Goal: Task Accomplishment & Management: Use online tool/utility

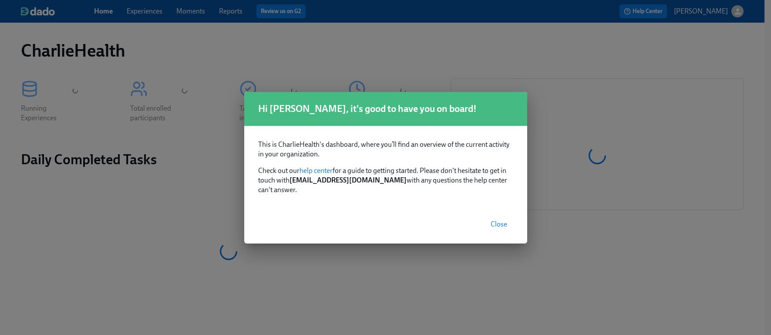
click at [501, 223] on span "Close" at bounding box center [499, 224] width 17 height 9
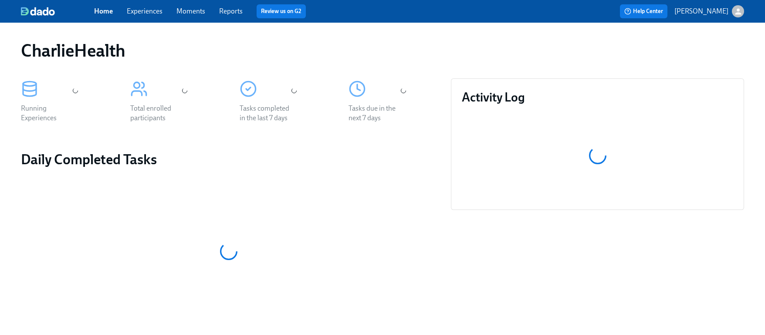
click at [153, 17] on div "Home Experiences Moments Reports Review us on G2" at bounding box center [256, 11] width 325 height 14
click at [149, 14] on link "Experiences" at bounding box center [145, 11] width 36 height 8
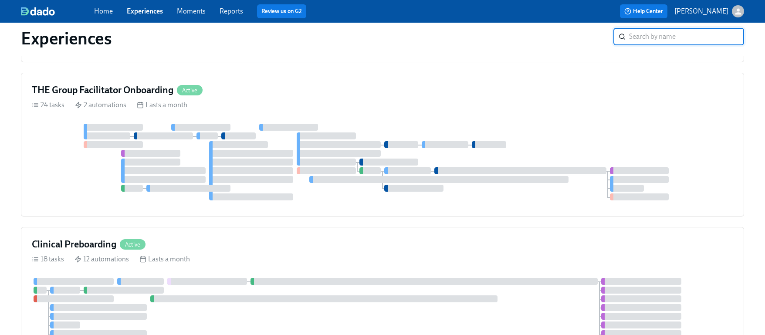
scroll to position [628, 0]
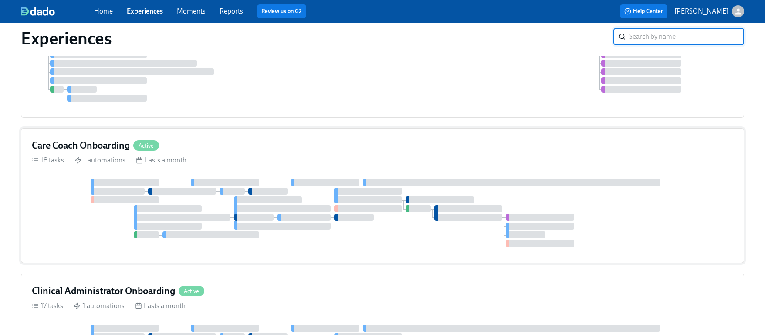
click at [234, 153] on div "Care Coach Onboarding Active 18 tasks 1 automations Lasts a month" at bounding box center [382, 195] width 723 height 135
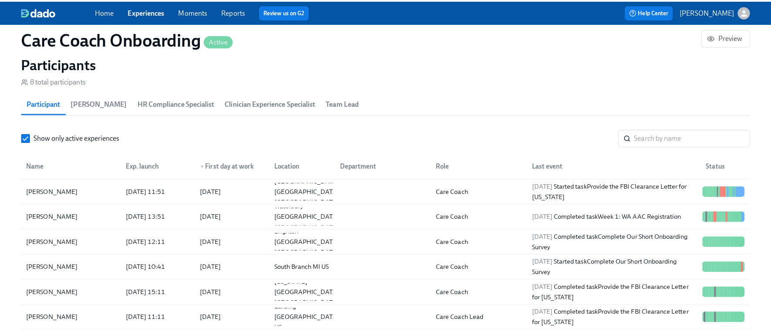
scroll to position [733, 0]
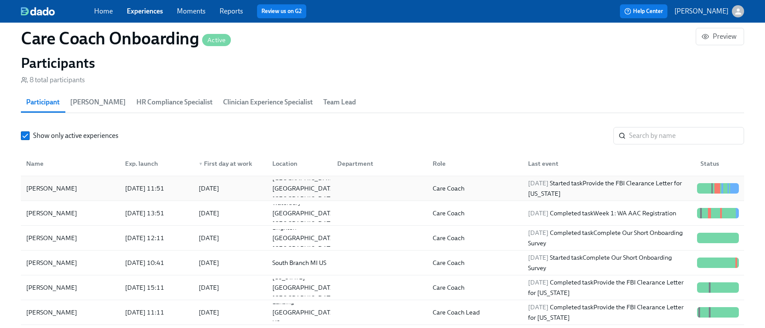
click at [95, 193] on div "[PERSON_NAME]" at bounding box center [70, 188] width 95 height 17
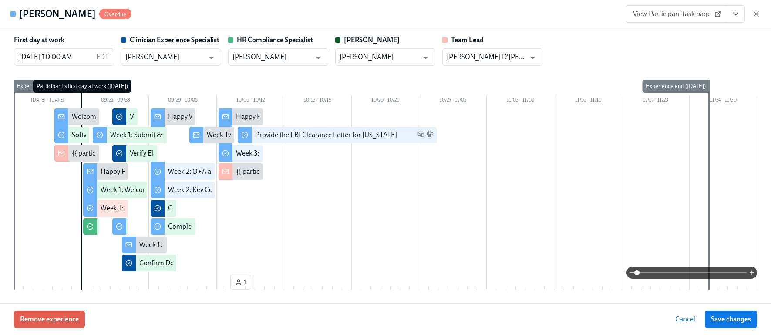
click at [737, 12] on icon "View task page" at bounding box center [736, 14] width 9 height 9
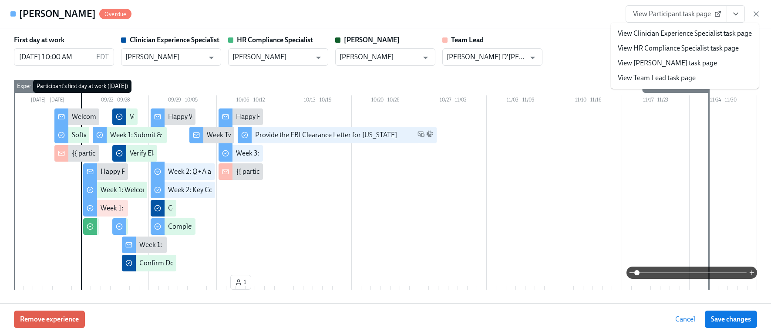
click at [692, 48] on link "View HR Compliance Specialist task page" at bounding box center [678, 49] width 121 height 10
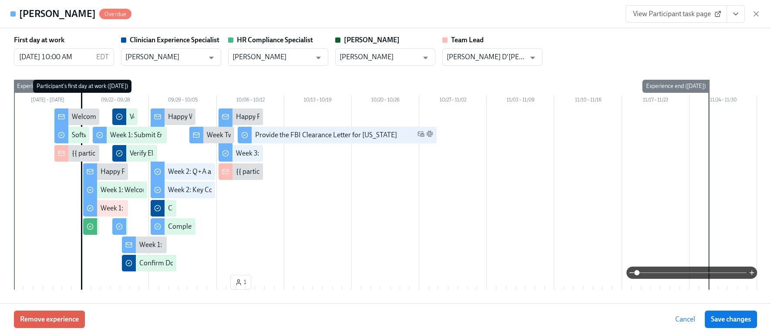
click at [685, 15] on span "View Participant task page" at bounding box center [676, 14] width 87 height 9
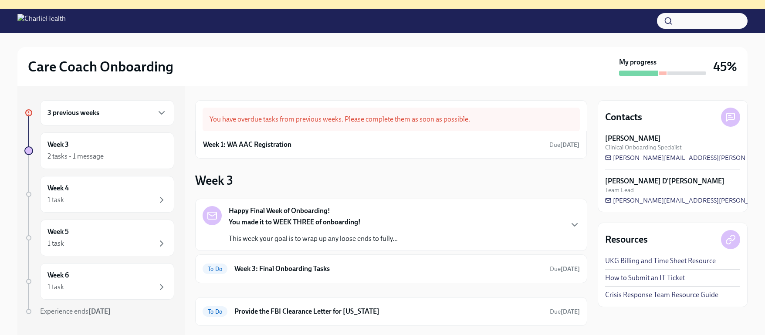
scroll to position [19, 0]
